Goal: Book appointment/travel/reservation

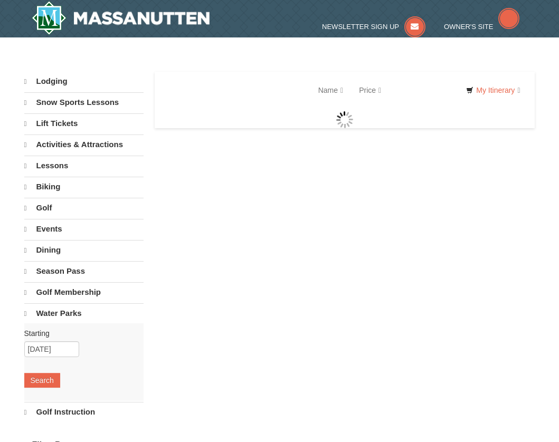
select select "10"
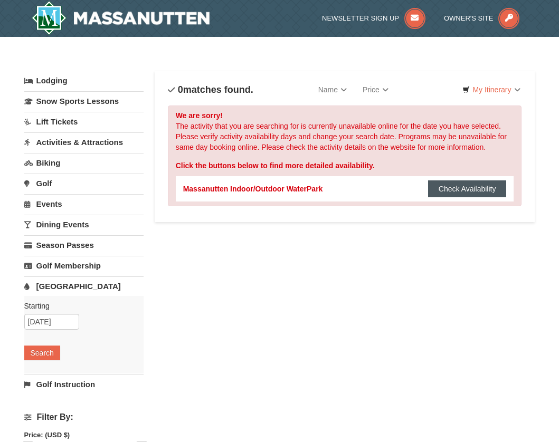
click at [491, 190] on button "Check Availability" at bounding box center [467, 189] width 79 height 17
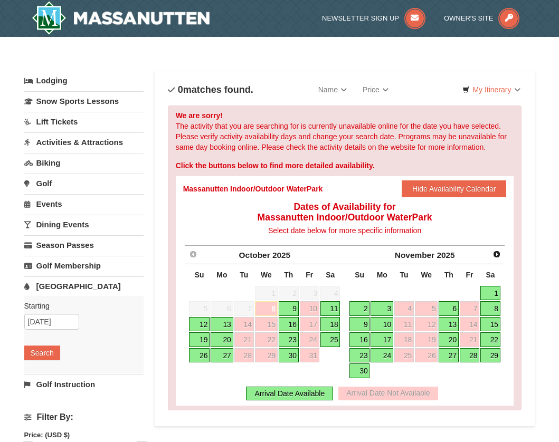
scroll to position [53, 0]
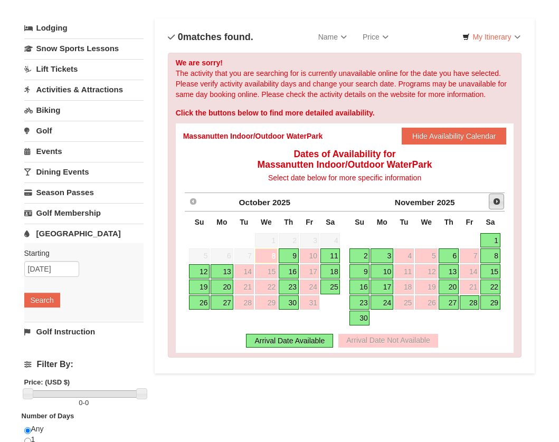
click at [497, 201] on span "Next" at bounding box center [496, 201] width 8 height 8
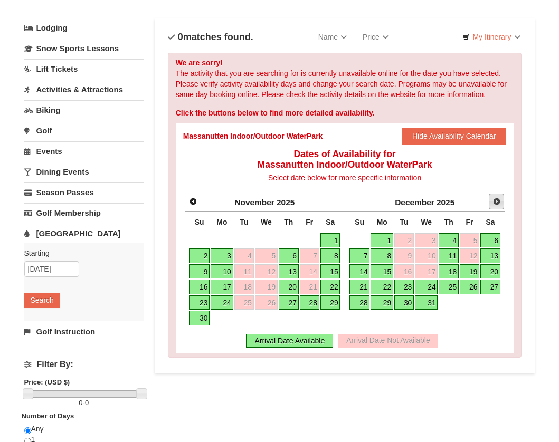
click at [501, 201] on link "Next" at bounding box center [497, 202] width 16 height 16
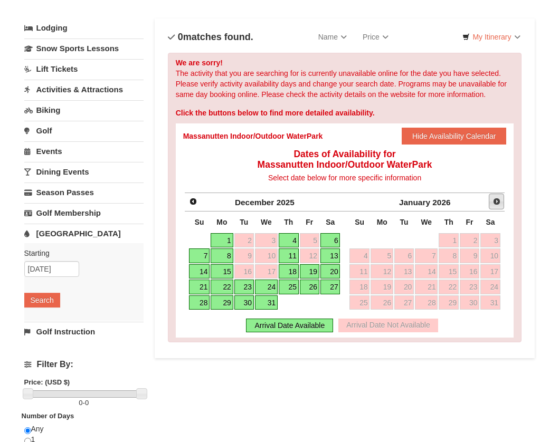
click at [501, 201] on link "Next" at bounding box center [497, 202] width 16 height 16
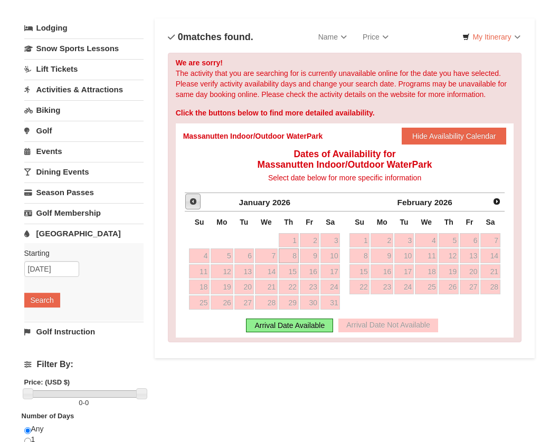
click at [191, 198] on span "Prev" at bounding box center [193, 201] width 8 height 8
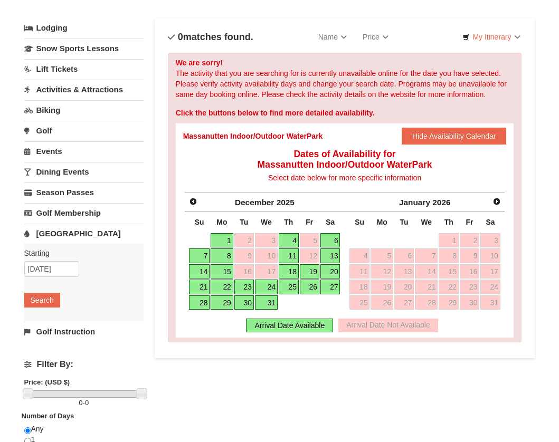
click at [334, 270] on link "20" at bounding box center [330, 271] width 20 height 15
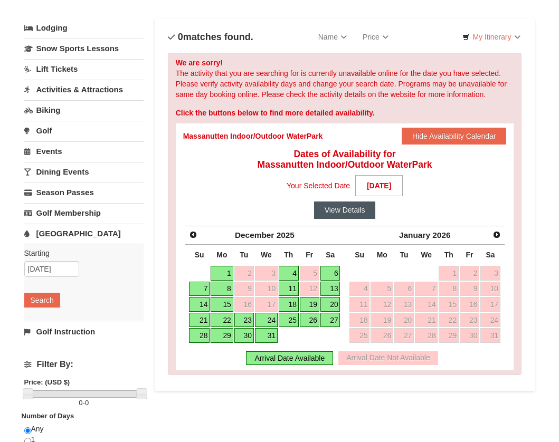
click at [343, 212] on button "View Details" at bounding box center [345, 210] width 62 height 17
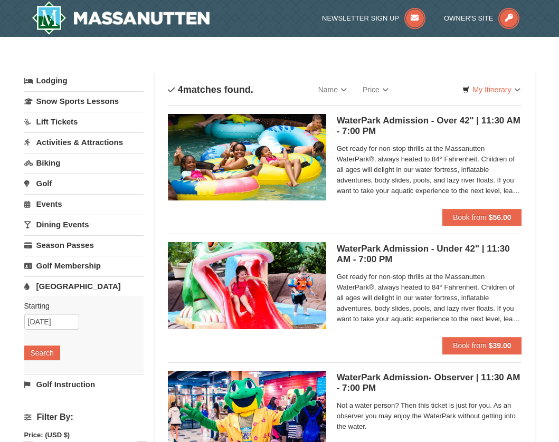
click at [73, 135] on link "Activities & Attractions" at bounding box center [84, 142] width 120 height 20
